Goal: Transaction & Acquisition: Obtain resource

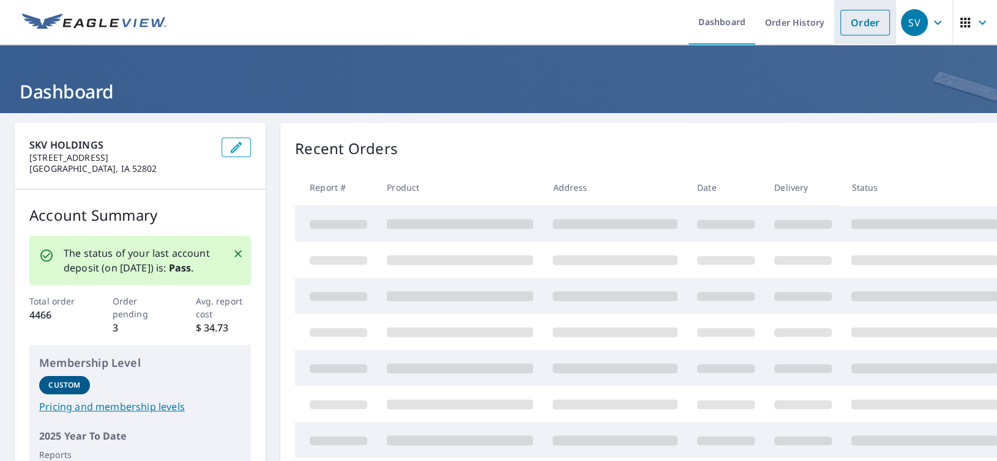
click at [855, 22] on link "Order" at bounding box center [865, 23] width 50 height 26
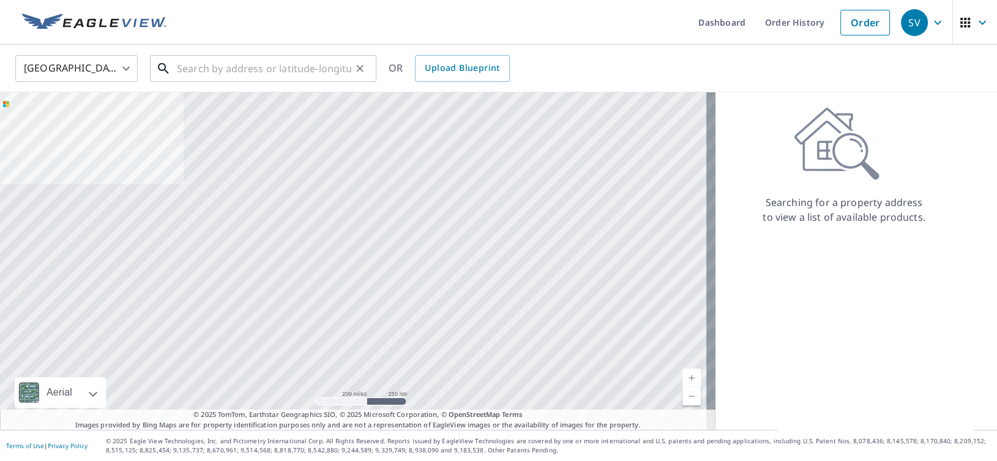
click at [275, 75] on input "text" at bounding box center [264, 68] width 174 height 34
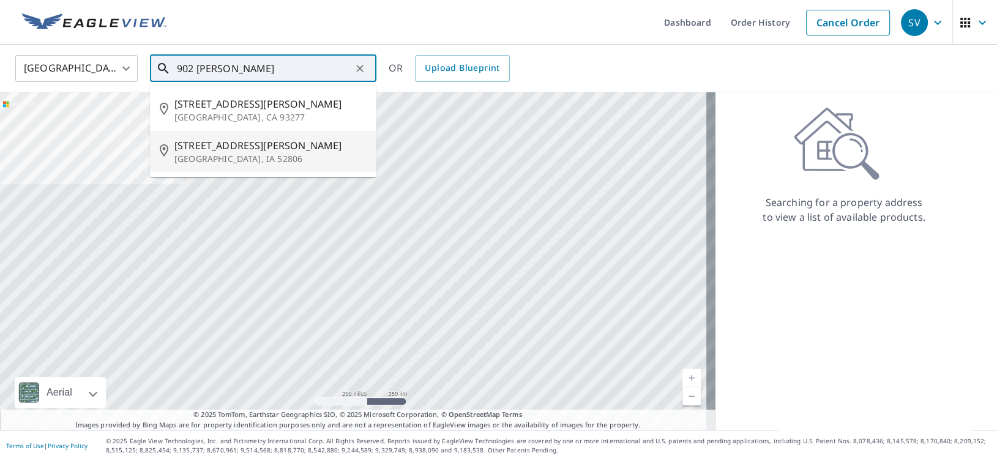
click at [248, 163] on p "[GEOGRAPHIC_DATA], IA 52806" at bounding box center [270, 159] width 192 height 12
type input "[STREET_ADDRESS][PERSON_NAME]"
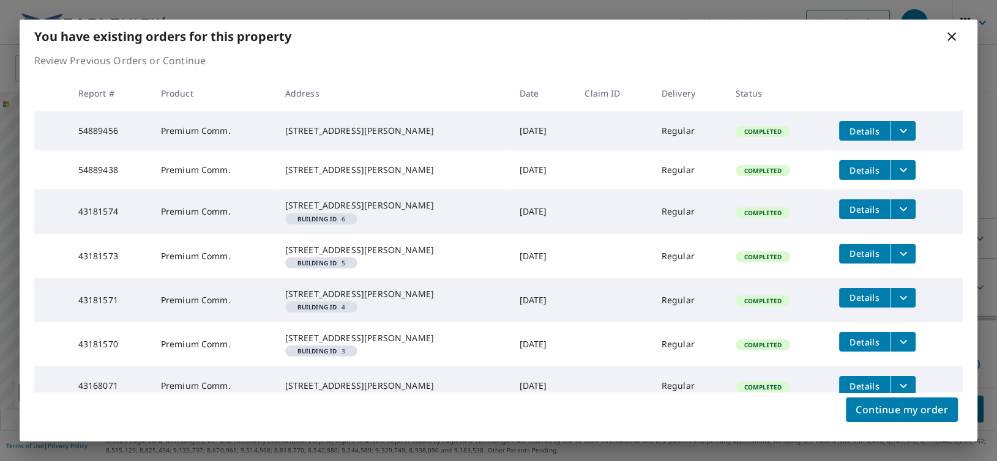
click at [855, 131] on span "Details" at bounding box center [864, 131] width 37 height 12
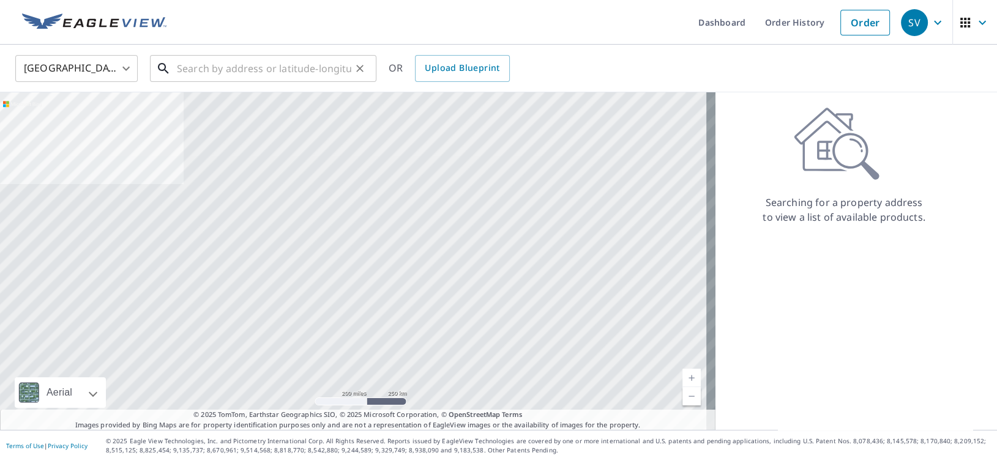
click at [209, 69] on input "text" at bounding box center [264, 68] width 174 height 34
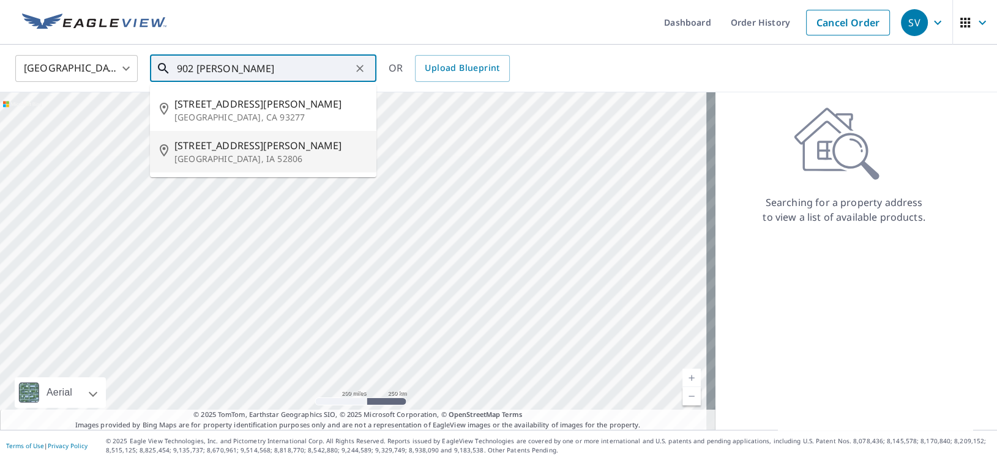
click at [267, 149] on span "[STREET_ADDRESS][PERSON_NAME]" at bounding box center [270, 145] width 192 height 15
type input "[STREET_ADDRESS][PERSON_NAME]"
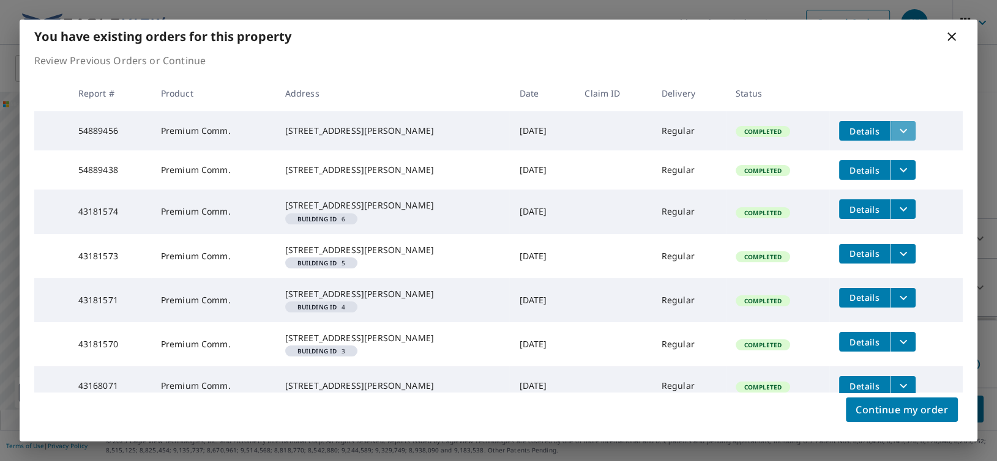
click at [896, 124] on icon "filesDropdownBtn-54889456" at bounding box center [903, 131] width 15 height 15
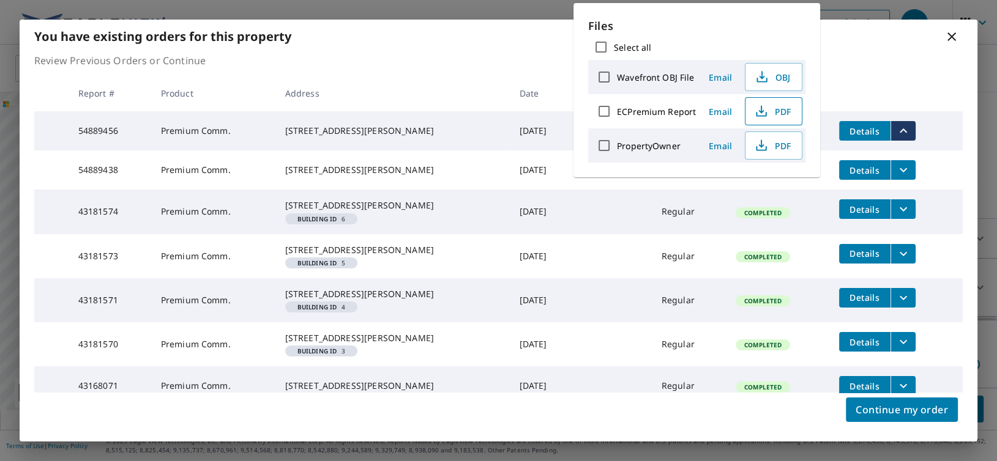
click at [782, 106] on span "PDF" at bounding box center [771, 111] width 39 height 15
click at [896, 175] on icon "filesDropdownBtn-54889438" at bounding box center [903, 170] width 15 height 15
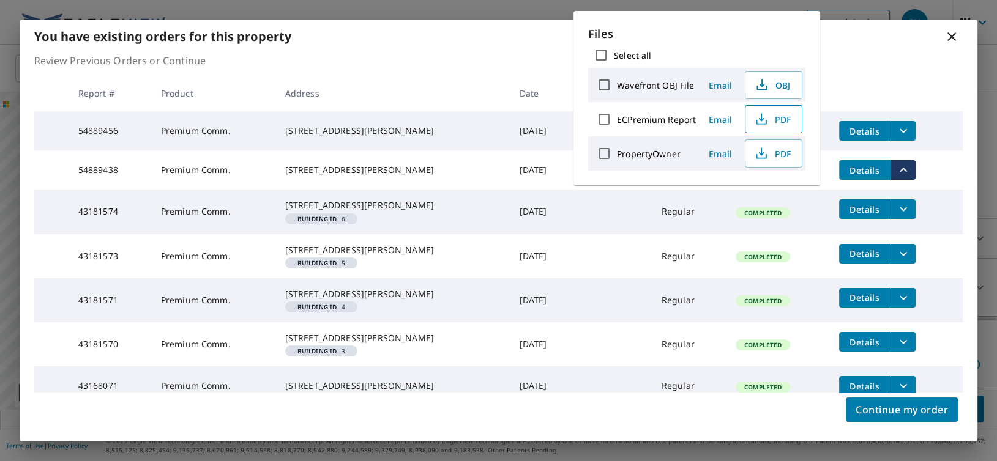
click at [772, 117] on span "PDF" at bounding box center [771, 119] width 39 height 15
click at [896, 217] on icon "filesDropdownBtn-43181574" at bounding box center [903, 209] width 15 height 15
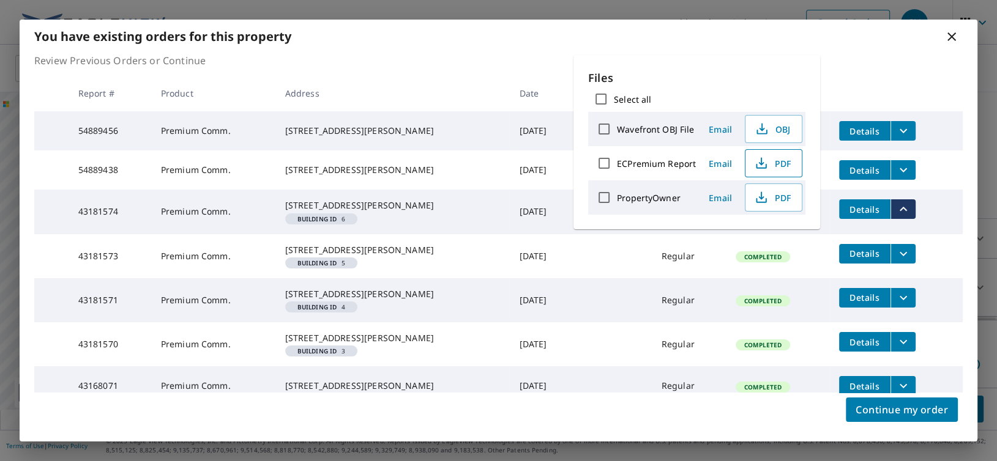
click at [768, 167] on span "PDF" at bounding box center [771, 163] width 39 height 15
click at [896, 261] on icon "filesDropdownBtn-43181573" at bounding box center [903, 254] width 15 height 15
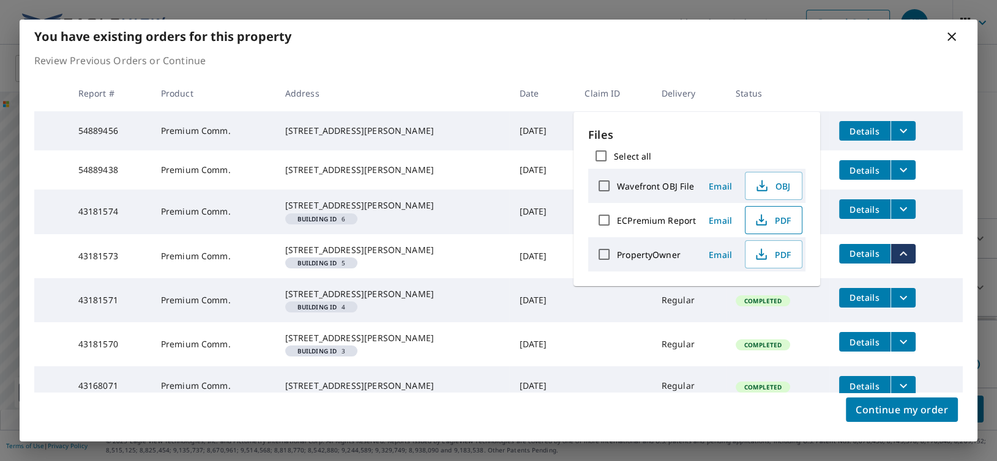
click at [782, 218] on span "PDF" at bounding box center [771, 220] width 39 height 15
click at [896, 305] on icon "filesDropdownBtn-43181571" at bounding box center [903, 298] width 15 height 15
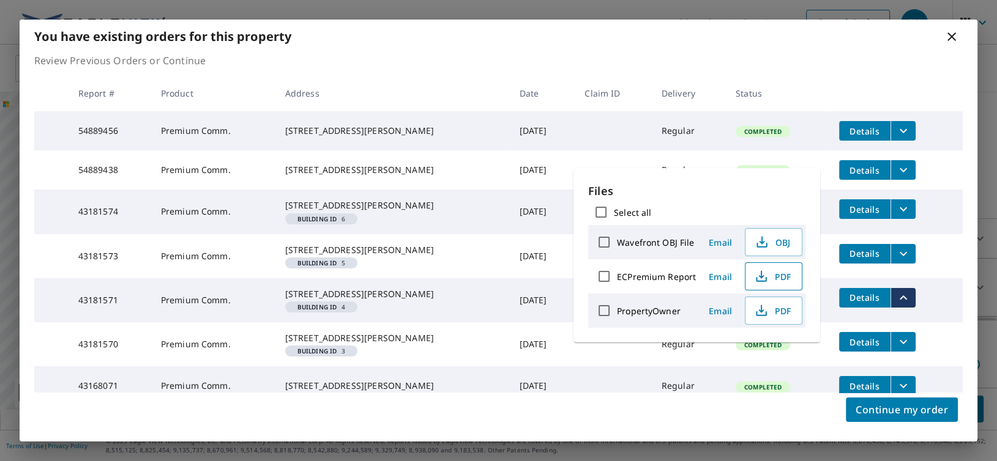
click at [785, 278] on span "PDF" at bounding box center [771, 276] width 39 height 15
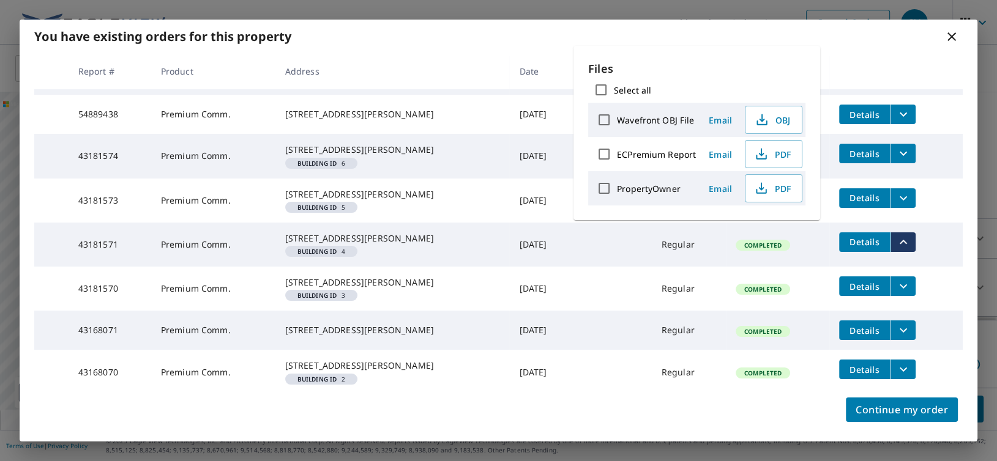
scroll to position [122, 0]
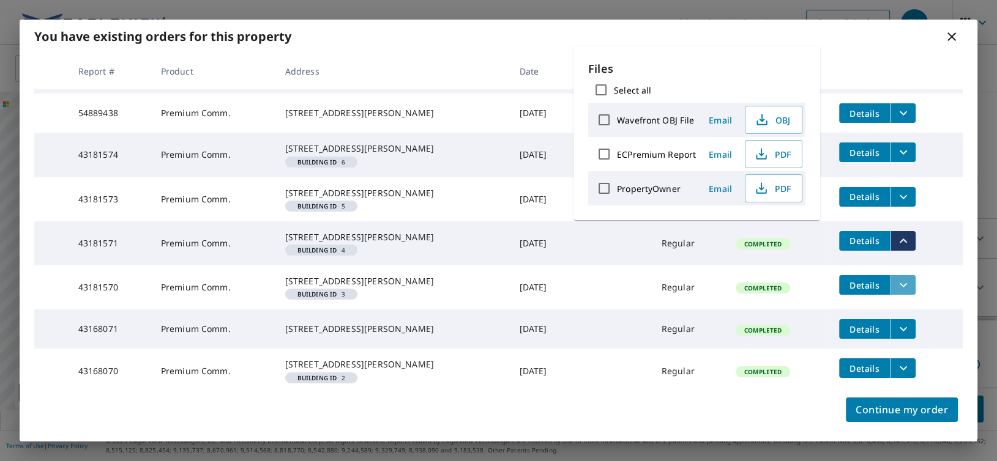
click at [896, 278] on icon "filesDropdownBtn-43181570" at bounding box center [903, 285] width 15 height 15
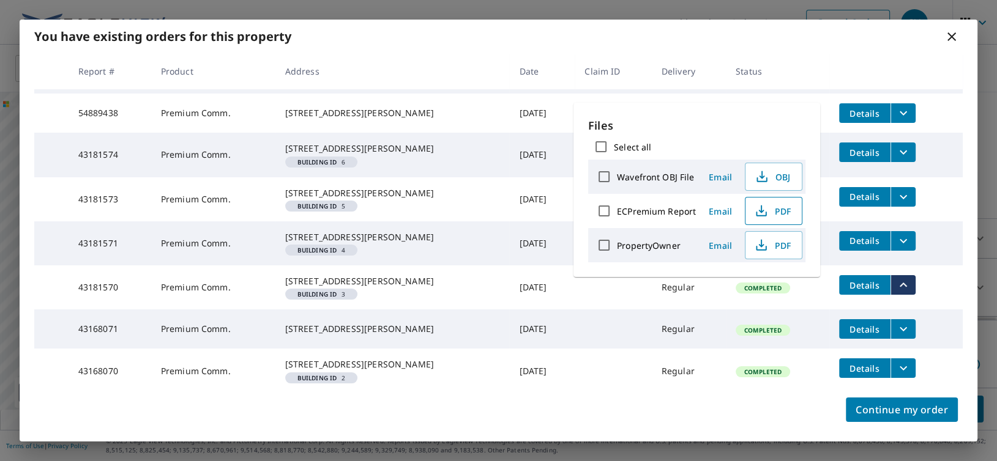
click at [781, 211] on span "PDF" at bounding box center [771, 211] width 39 height 15
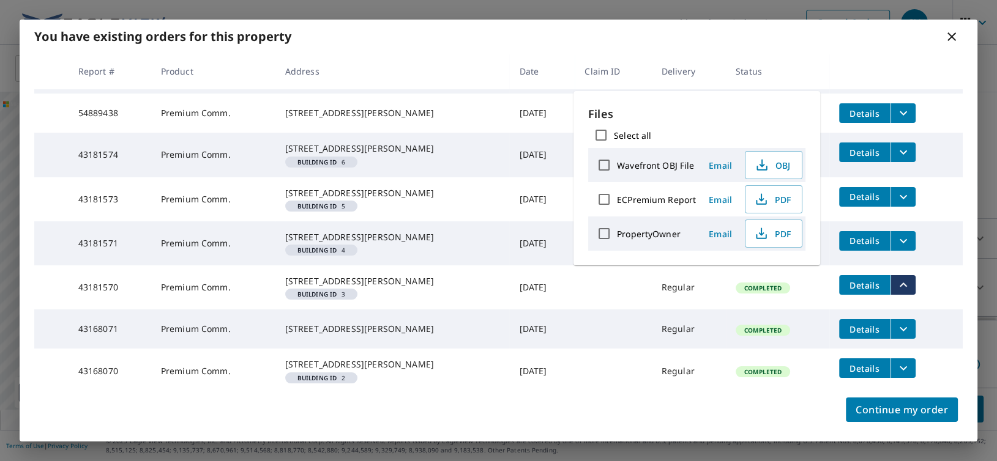
scroll to position [133, 0]
click at [896, 322] on icon "filesDropdownBtn-43168071" at bounding box center [903, 329] width 15 height 15
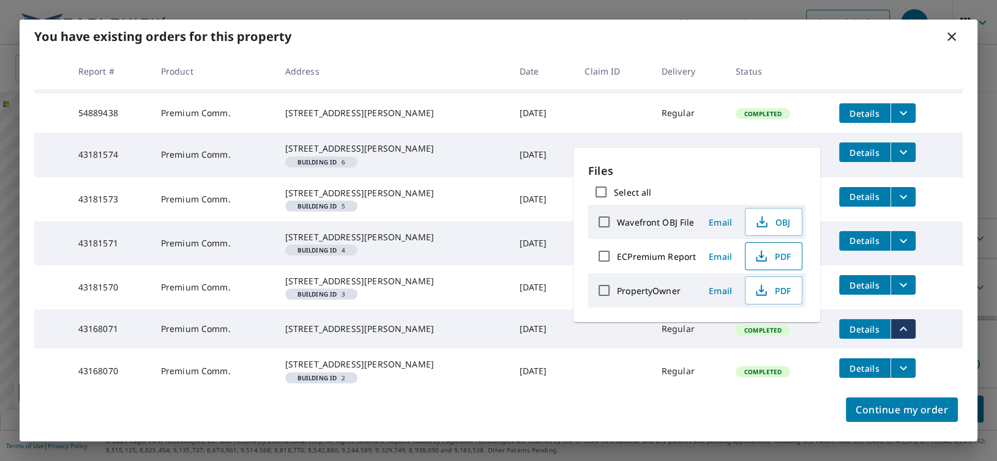
click at [773, 262] on span "PDF" at bounding box center [771, 256] width 39 height 15
click at [897, 359] on button "filesDropdownBtn-43168070" at bounding box center [902, 369] width 25 height 20
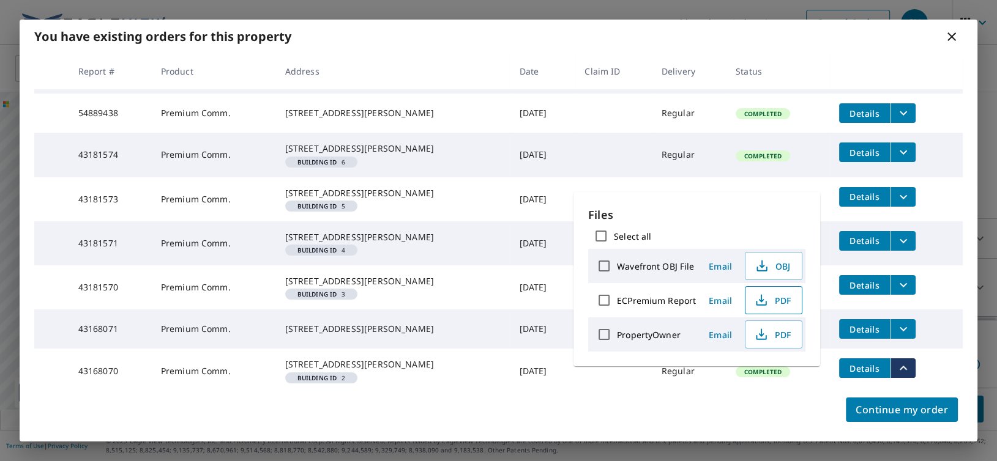
click at [780, 299] on span "PDF" at bounding box center [771, 300] width 39 height 15
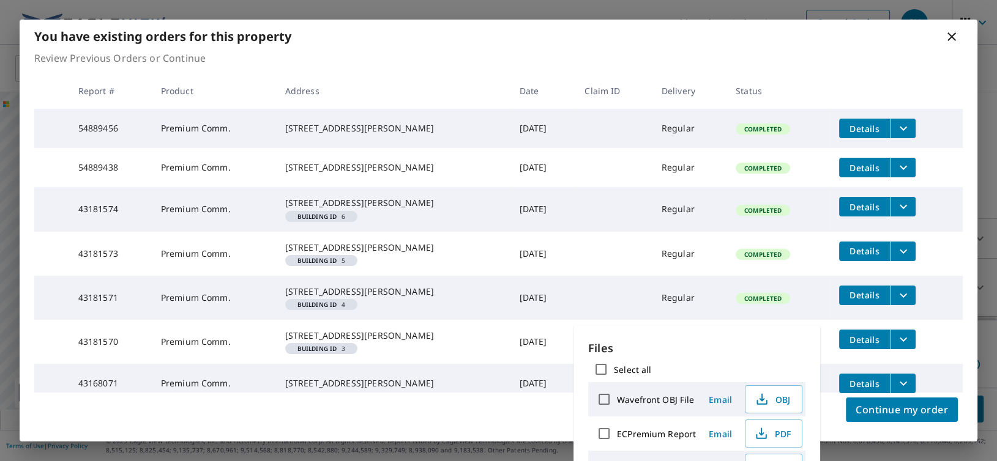
scroll to position [0, 0]
